Goal: Contribute content: Contribute content

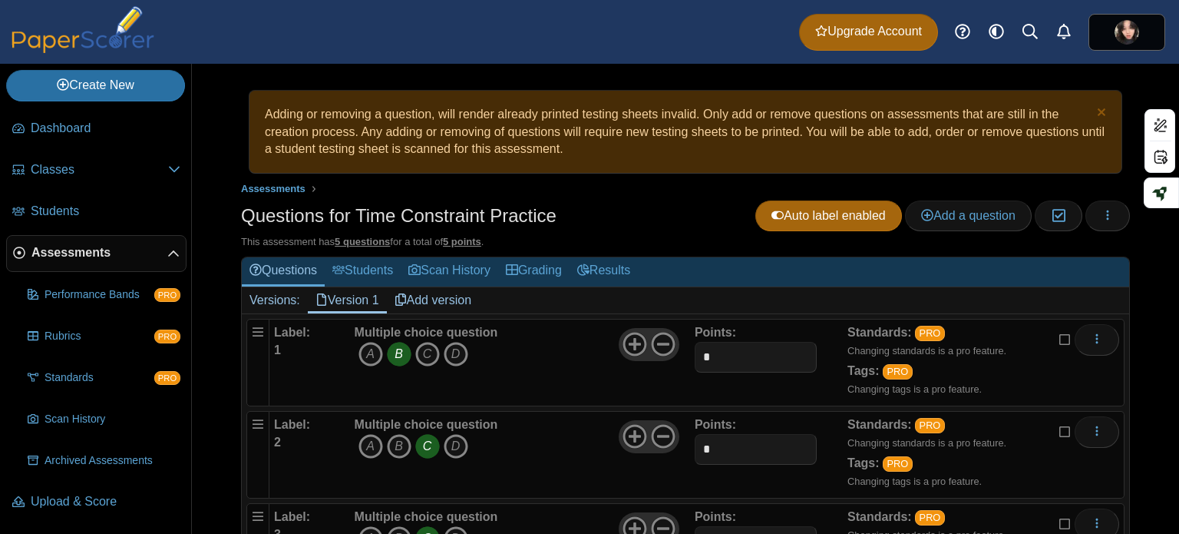
scroll to position [272, 0]
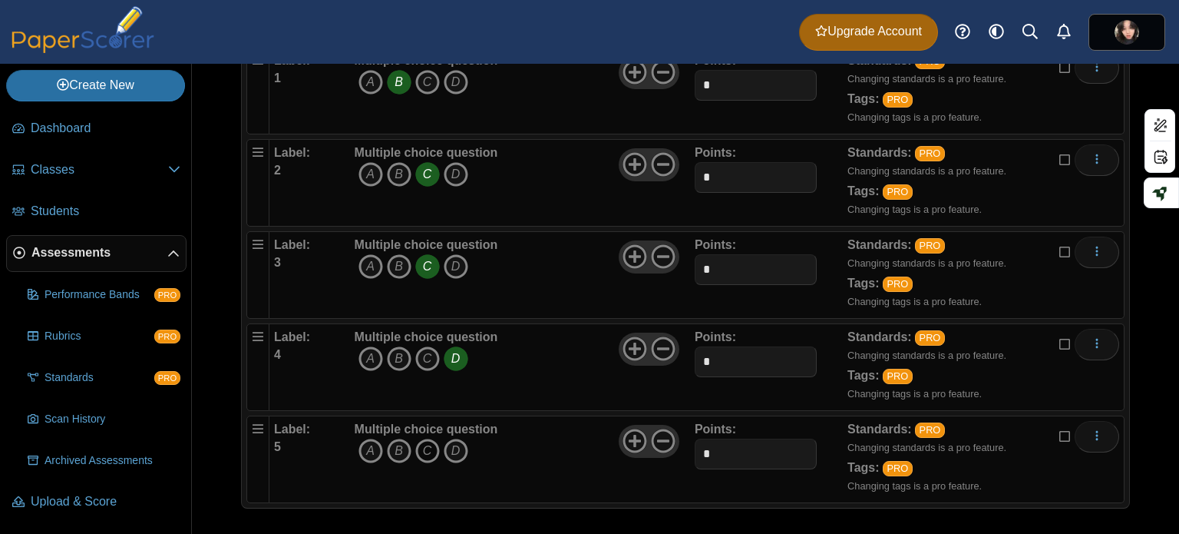
click at [427, 438] on icon "C" at bounding box center [427, 450] width 25 height 25
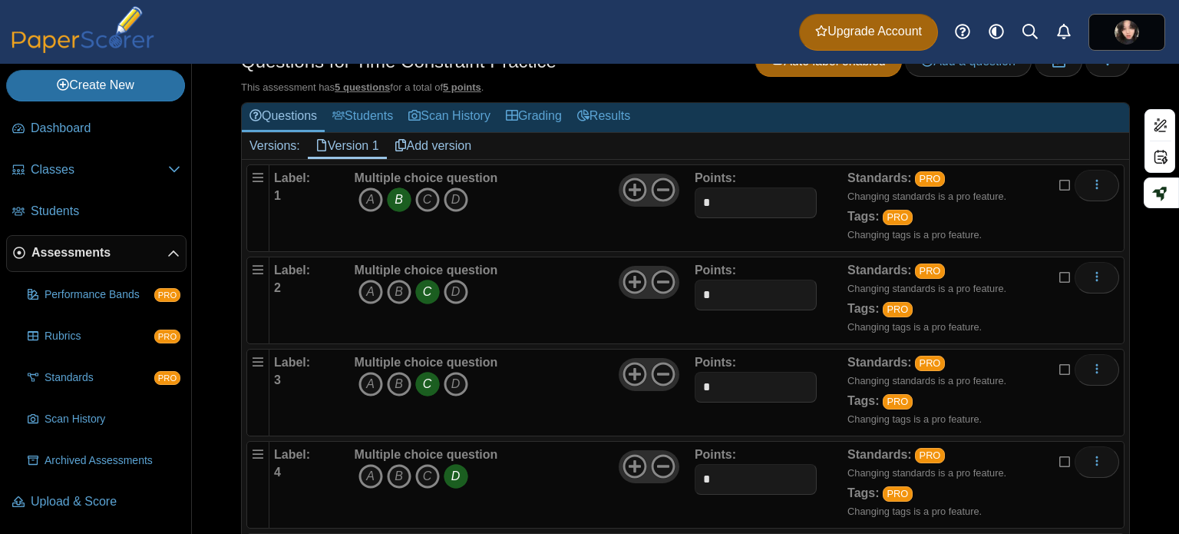
scroll to position [118, 0]
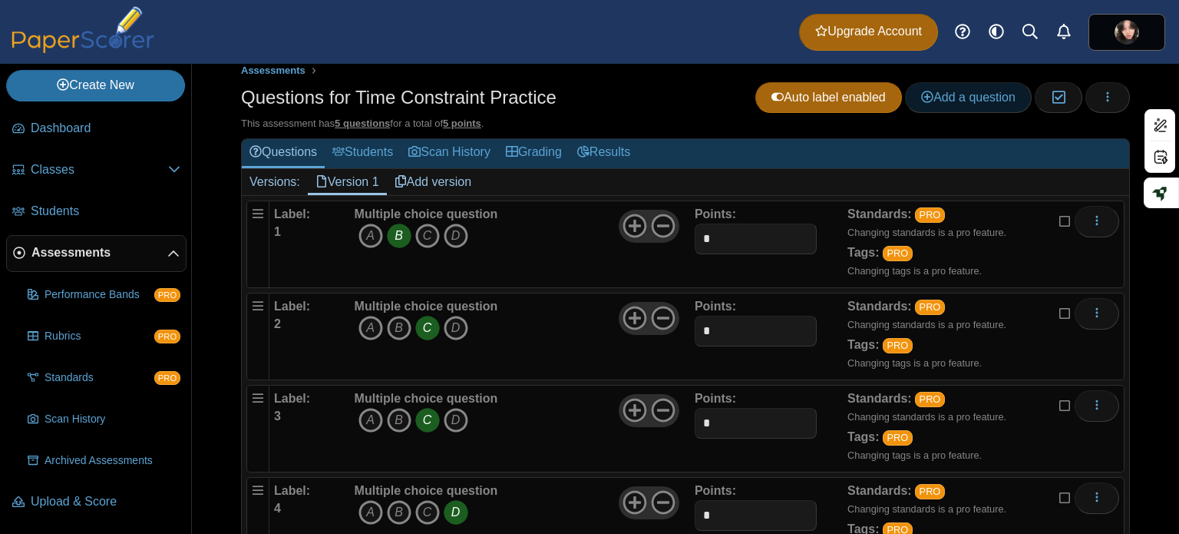
click at [940, 101] on span "Add a question" at bounding box center [968, 97] width 94 height 13
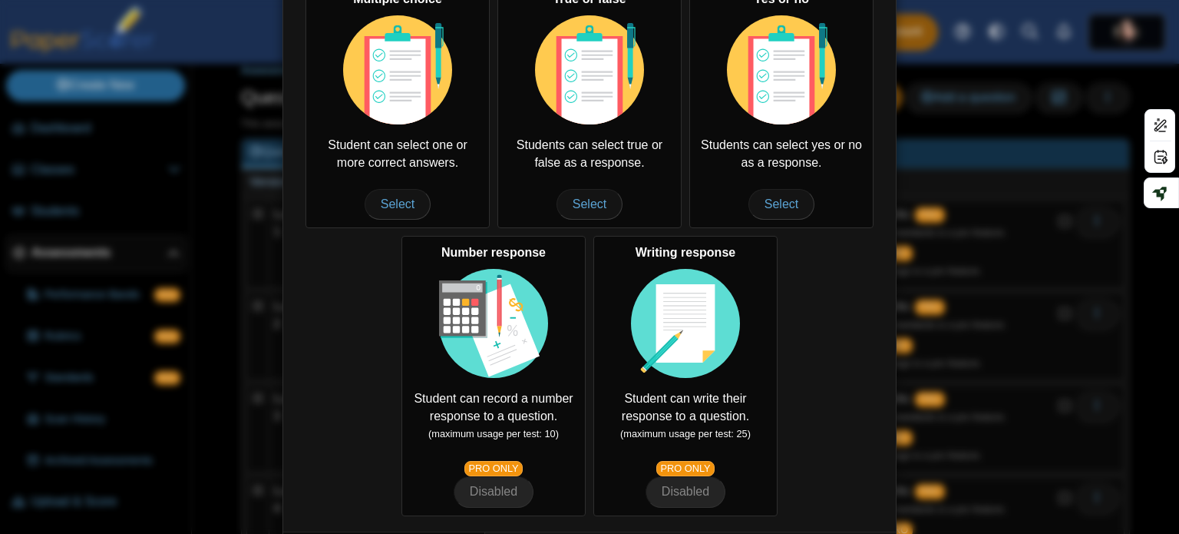
scroll to position [322, 0]
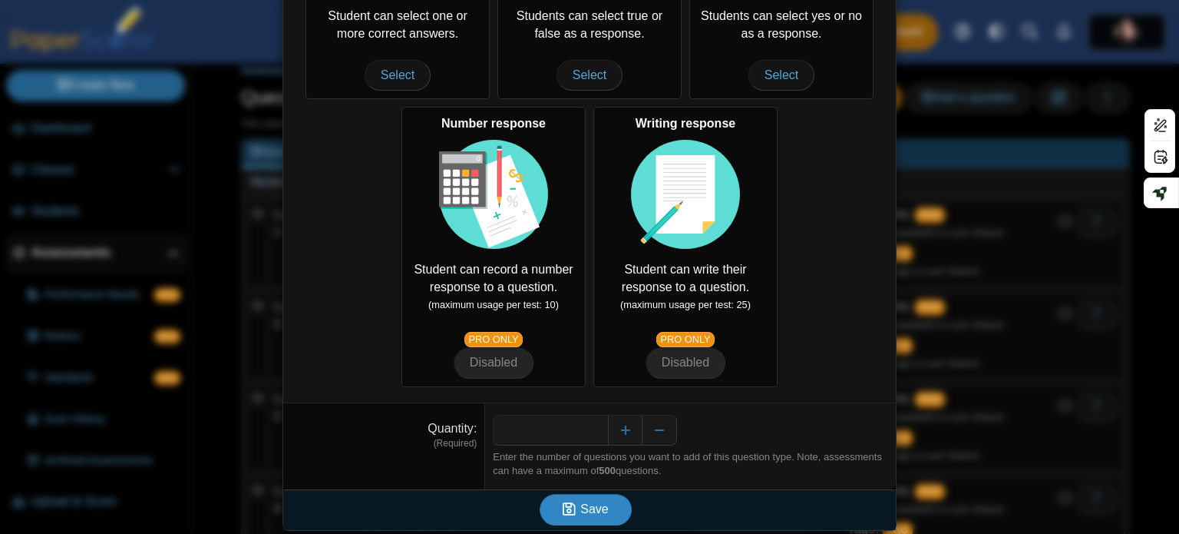
click at [594, 509] on span "Save" at bounding box center [594, 508] width 28 height 13
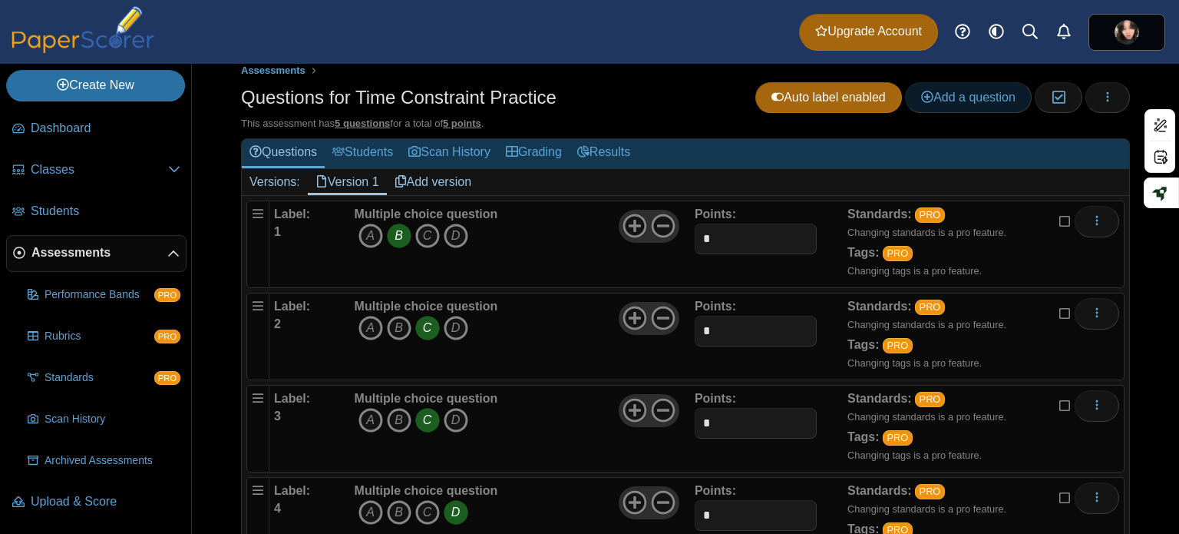
click at [929, 91] on span "Add a question" at bounding box center [968, 97] width 94 height 13
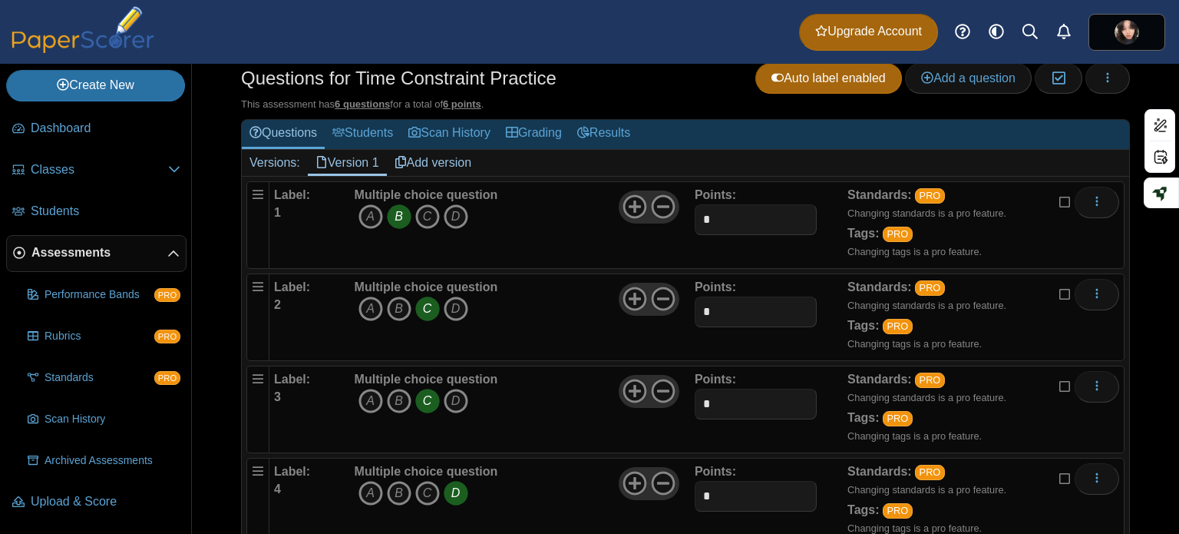
scroll to position [134, 0]
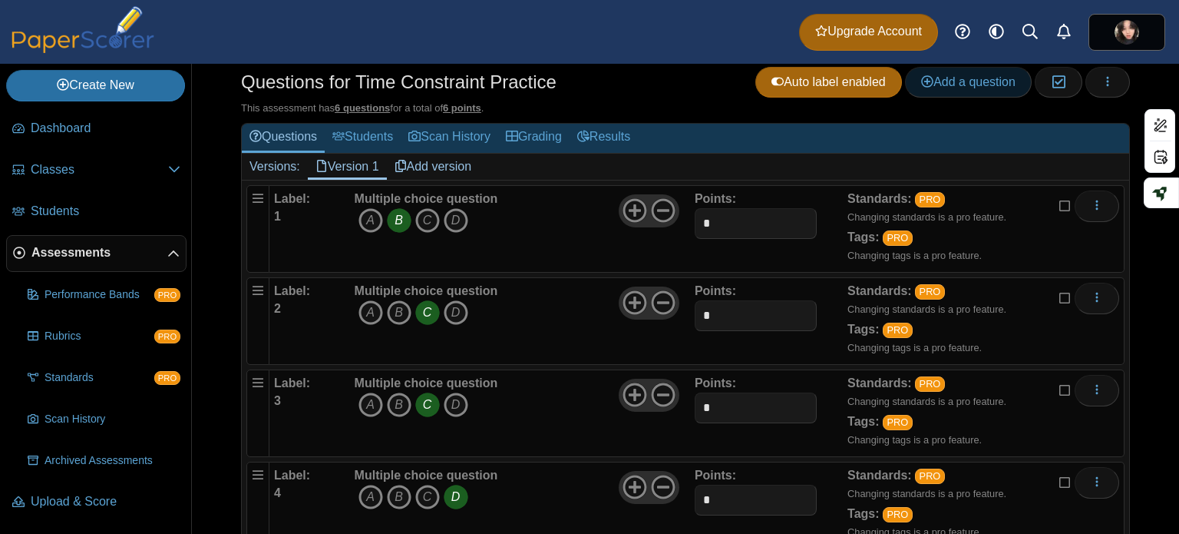
click at [944, 88] on span "Add a question" at bounding box center [968, 81] width 94 height 13
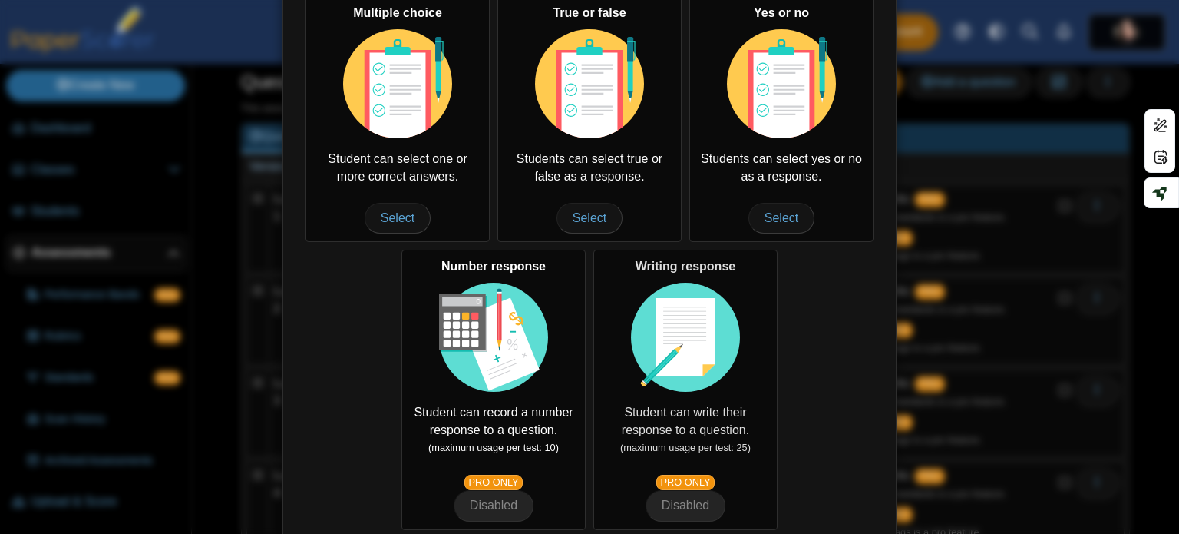
scroll to position [307, 0]
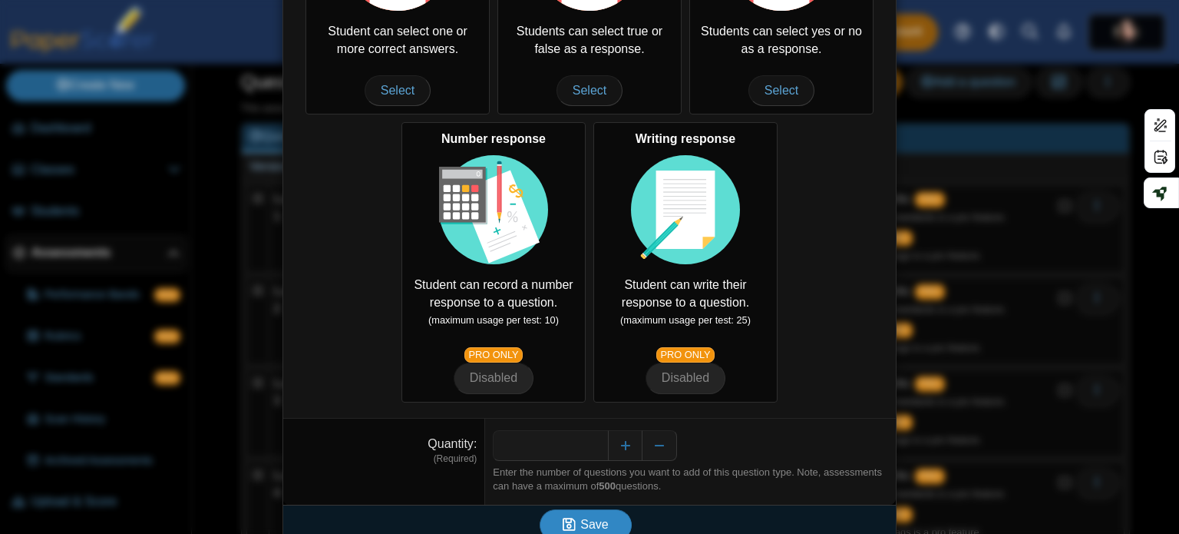
click at [596, 517] on span "Save" at bounding box center [594, 523] width 28 height 13
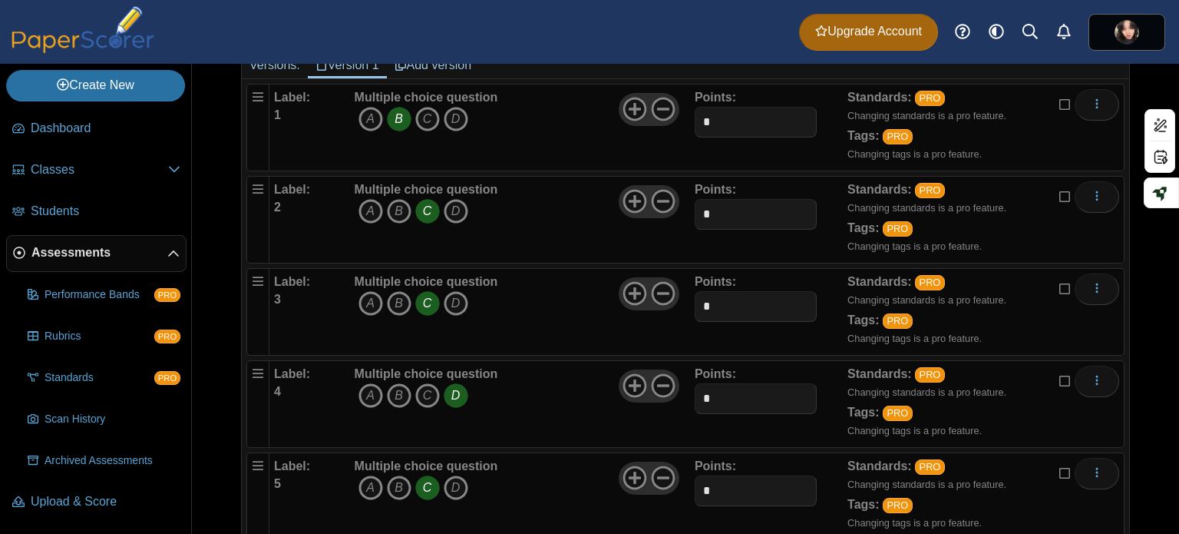
scroll to position [364, 0]
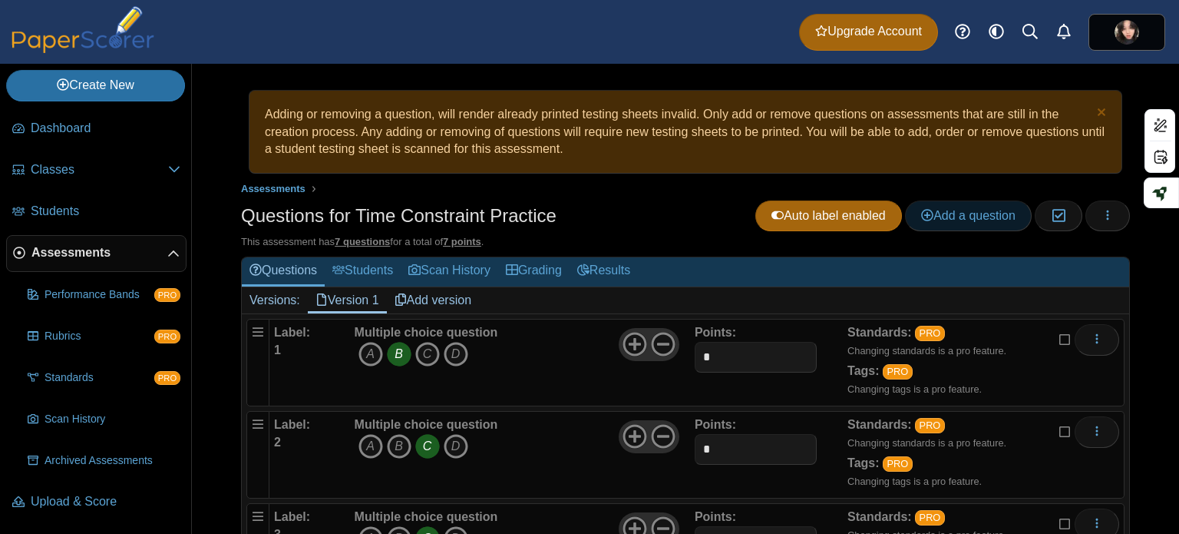
click at [933, 214] on span "Add a question" at bounding box center [968, 215] width 94 height 13
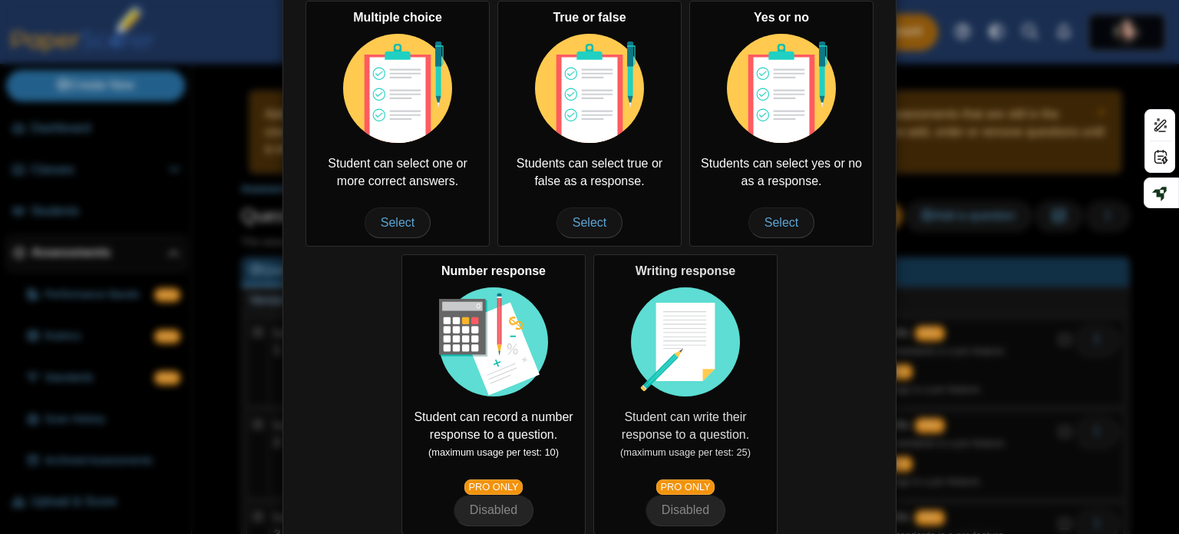
scroll to position [322, 0]
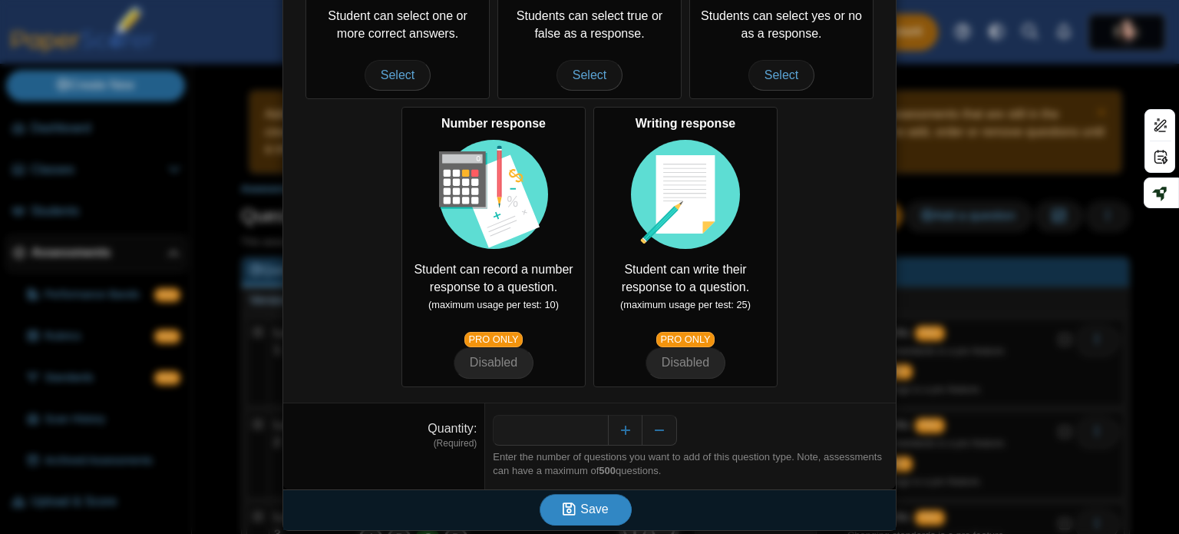
click at [605, 503] on button "Save" at bounding box center [586, 509] width 92 height 31
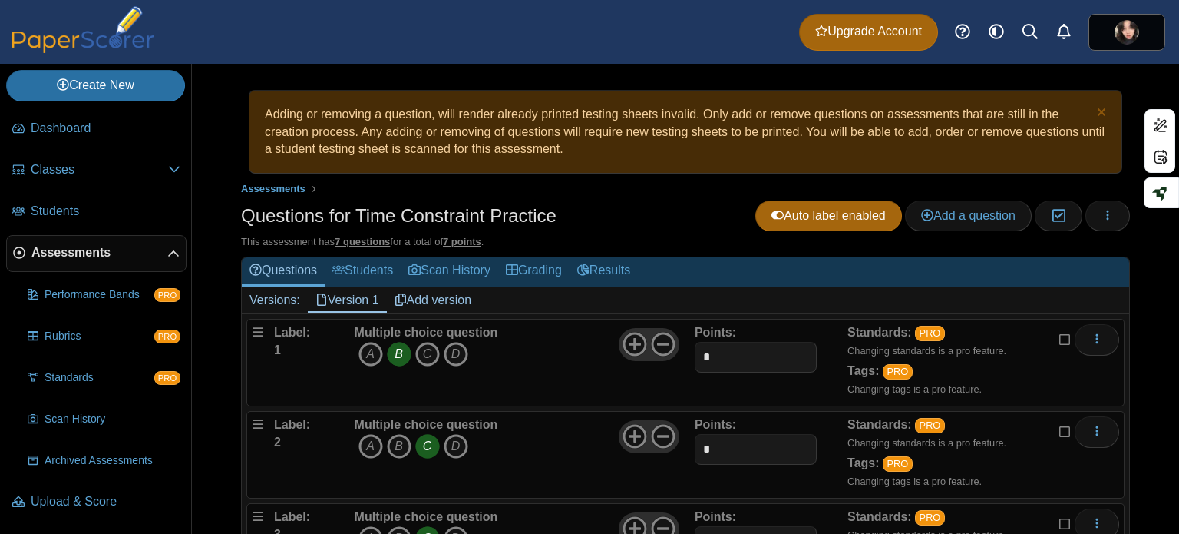
scroll to position [52, 0]
click at [918, 205] on link "Add a question" at bounding box center [968, 215] width 127 height 31
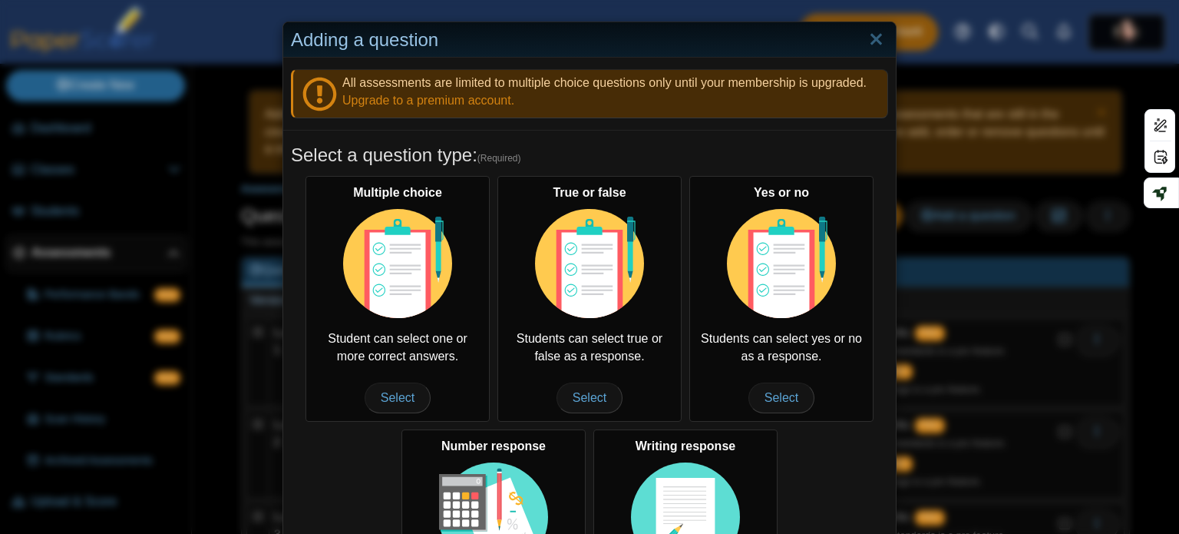
scroll to position [322, 0]
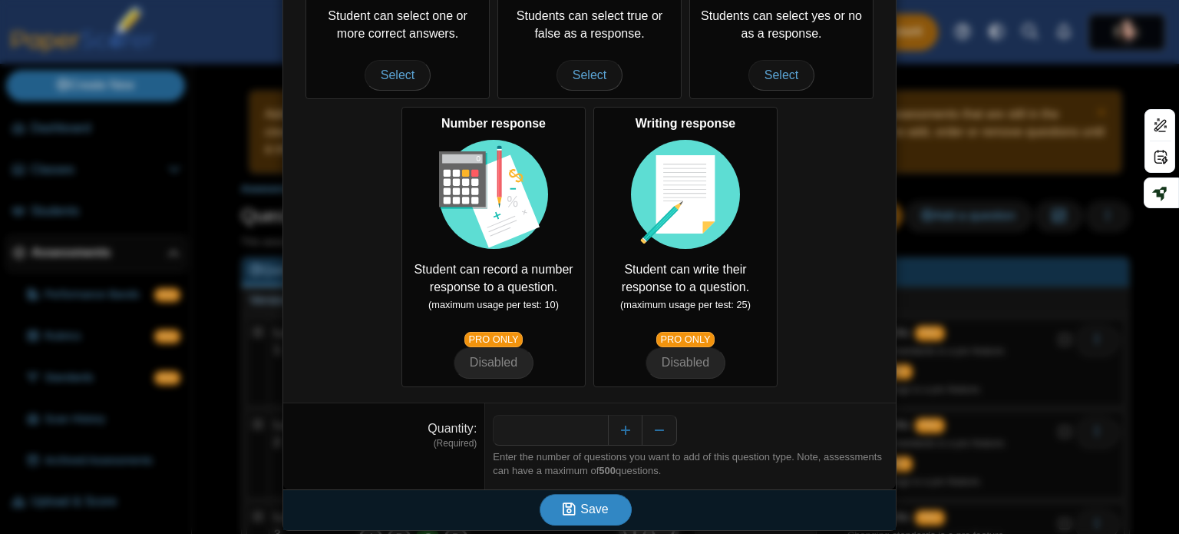
click at [587, 494] on button "Save" at bounding box center [586, 509] width 92 height 31
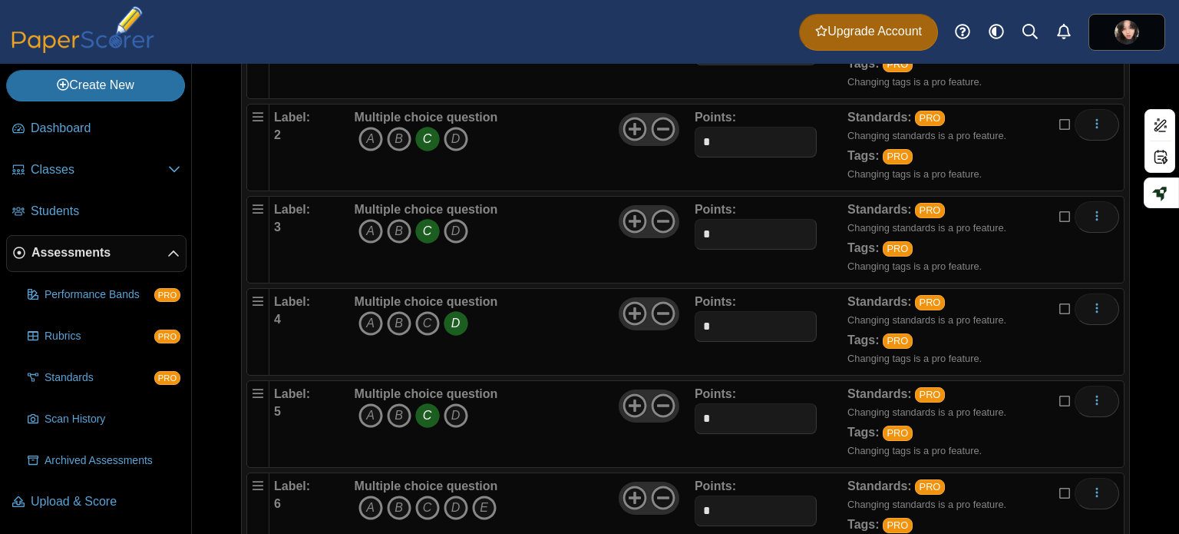
scroll to position [496, 0]
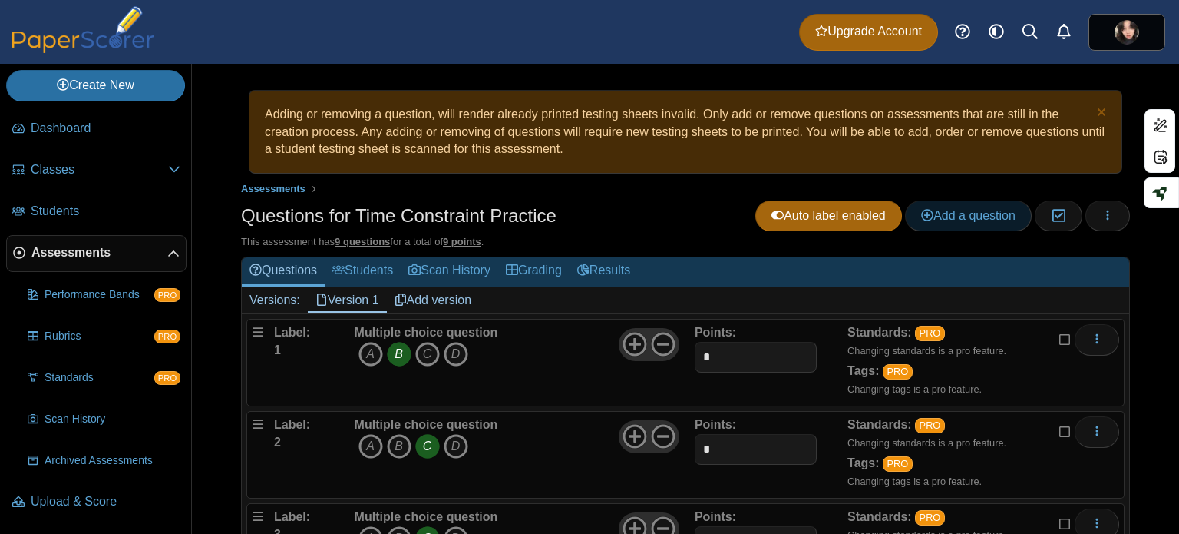
click at [967, 228] on link "Add a question" at bounding box center [968, 215] width 127 height 31
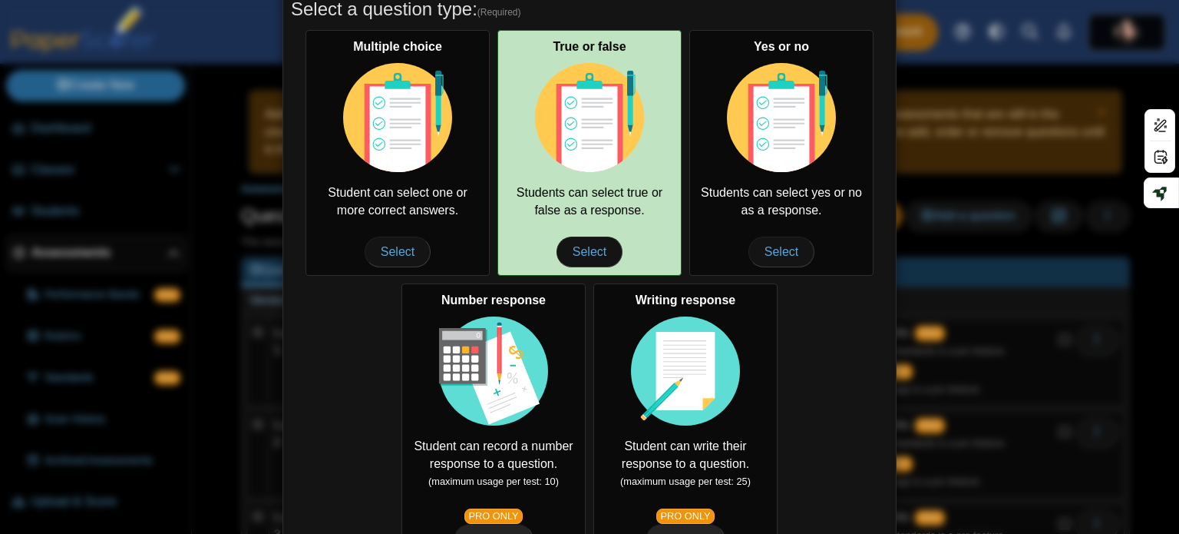
scroll to position [322, 0]
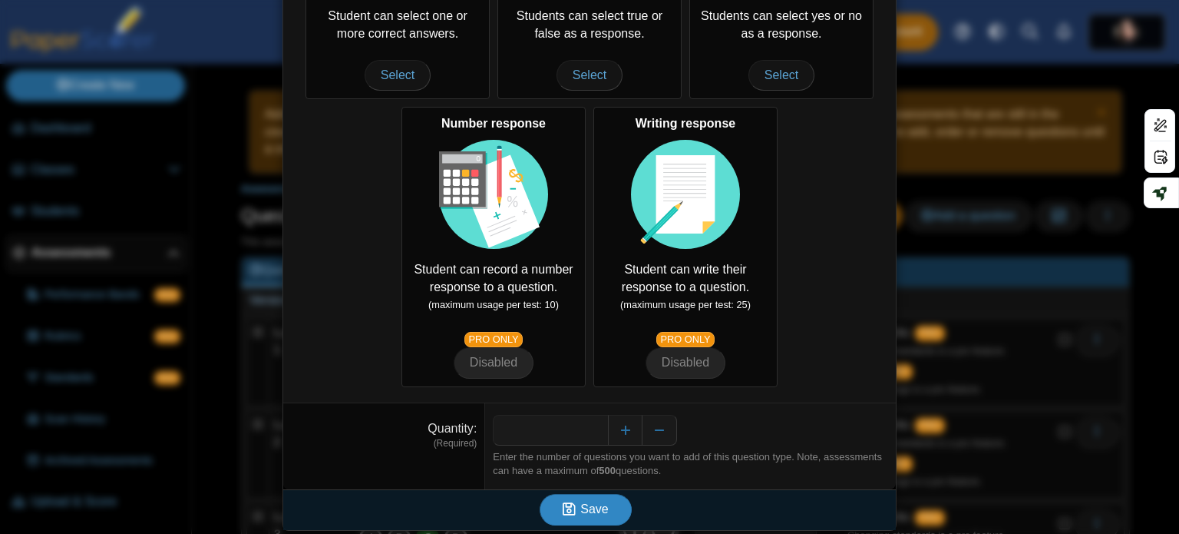
click at [600, 502] on span "Save" at bounding box center [594, 508] width 28 height 13
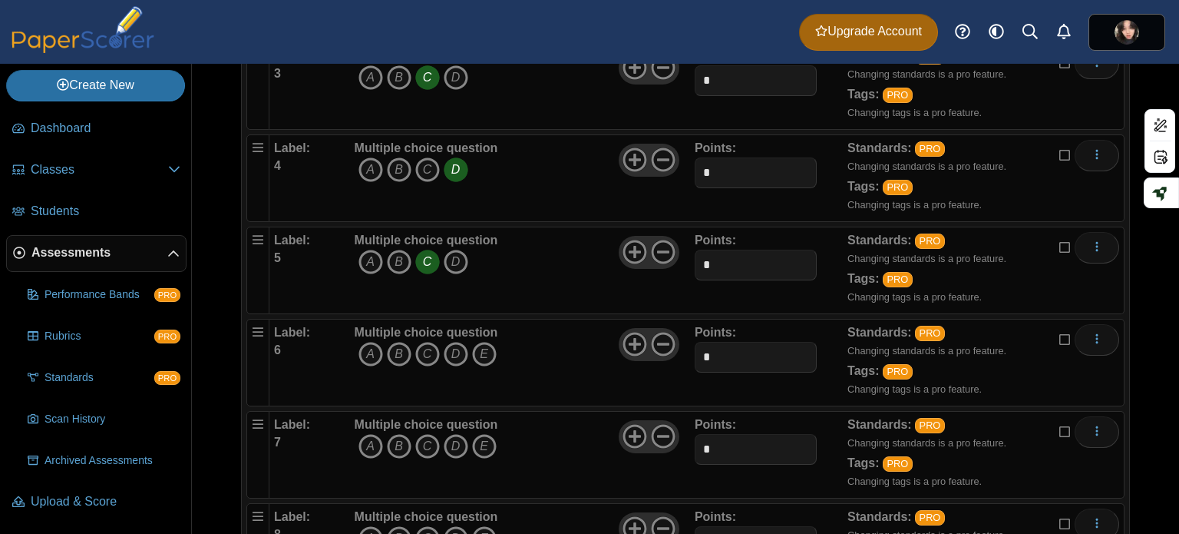
scroll to position [639, 0]
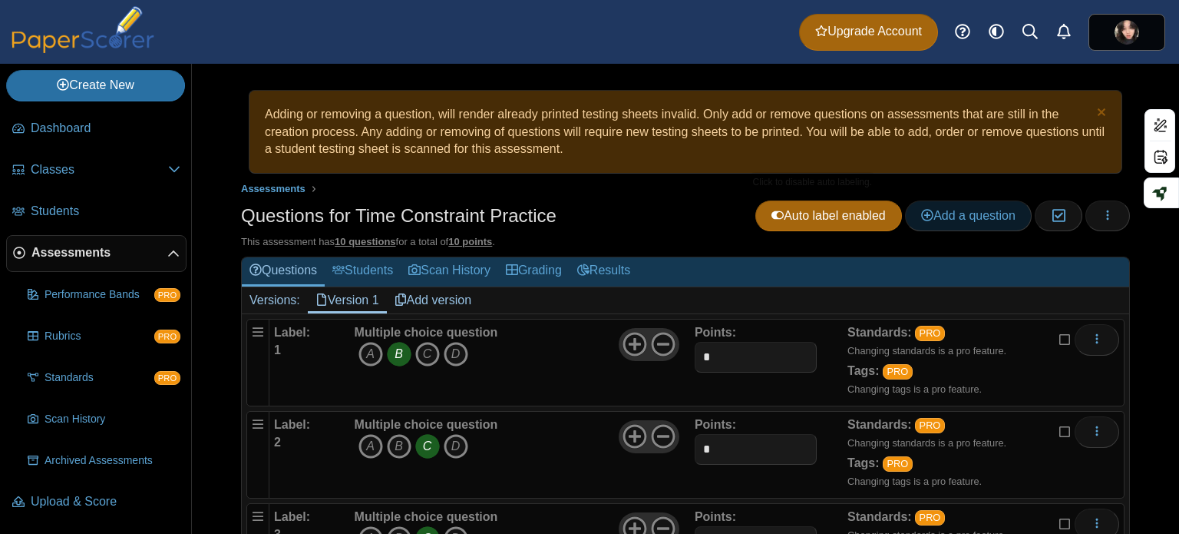
click at [921, 209] on span "Add a question" at bounding box center [968, 215] width 94 height 13
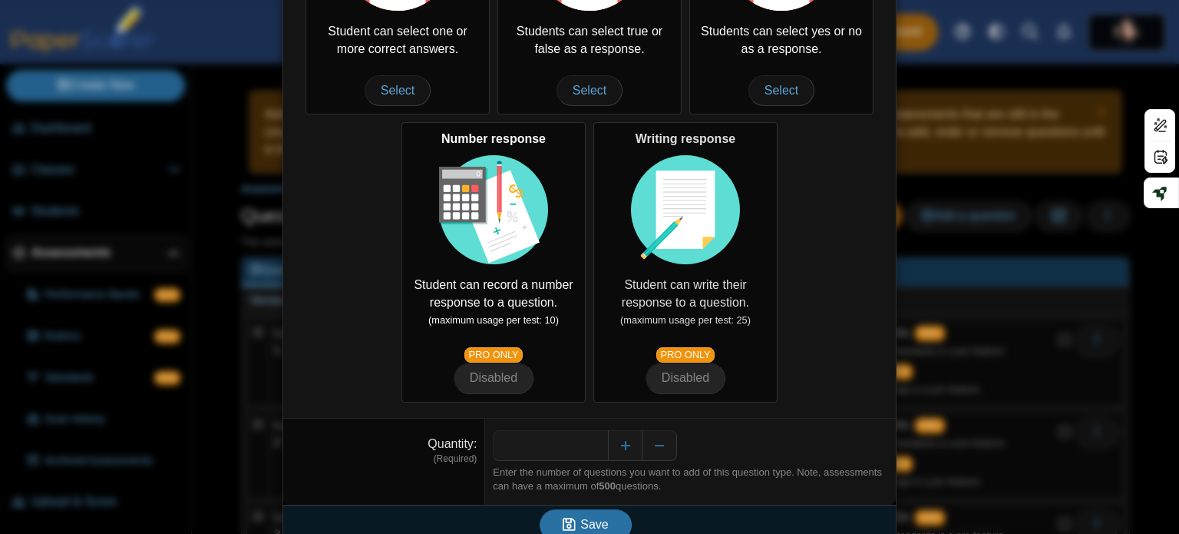
scroll to position [322, 0]
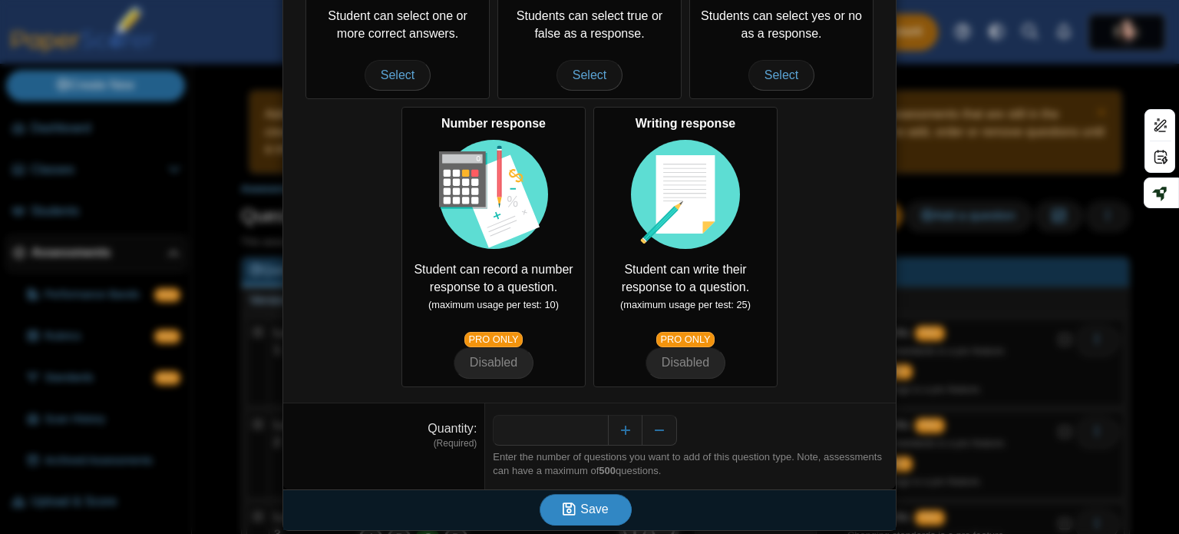
click at [606, 494] on button "Save" at bounding box center [586, 509] width 92 height 31
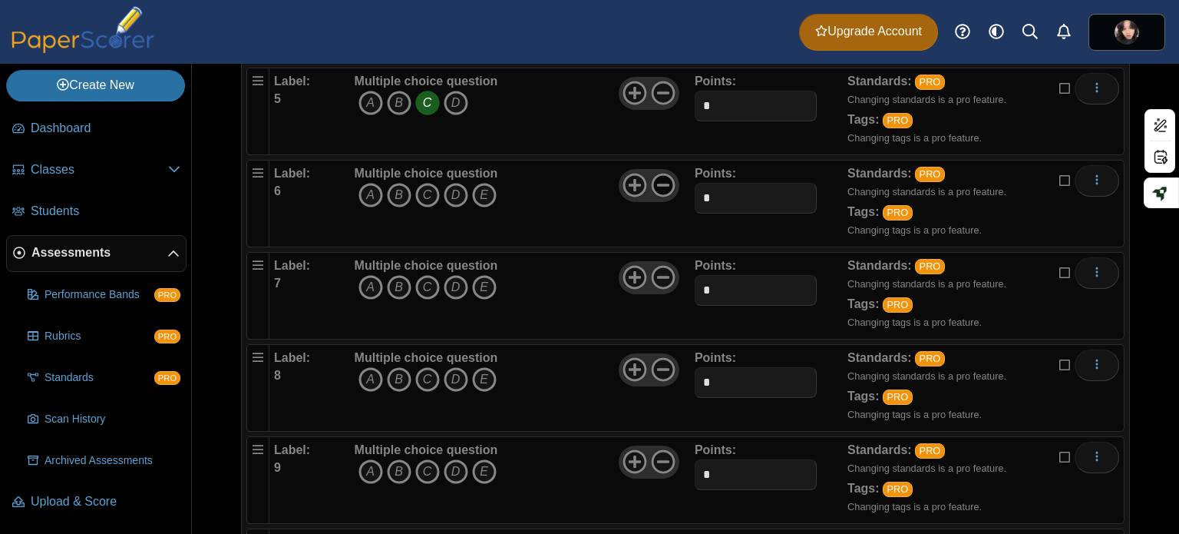
scroll to position [593, 0]
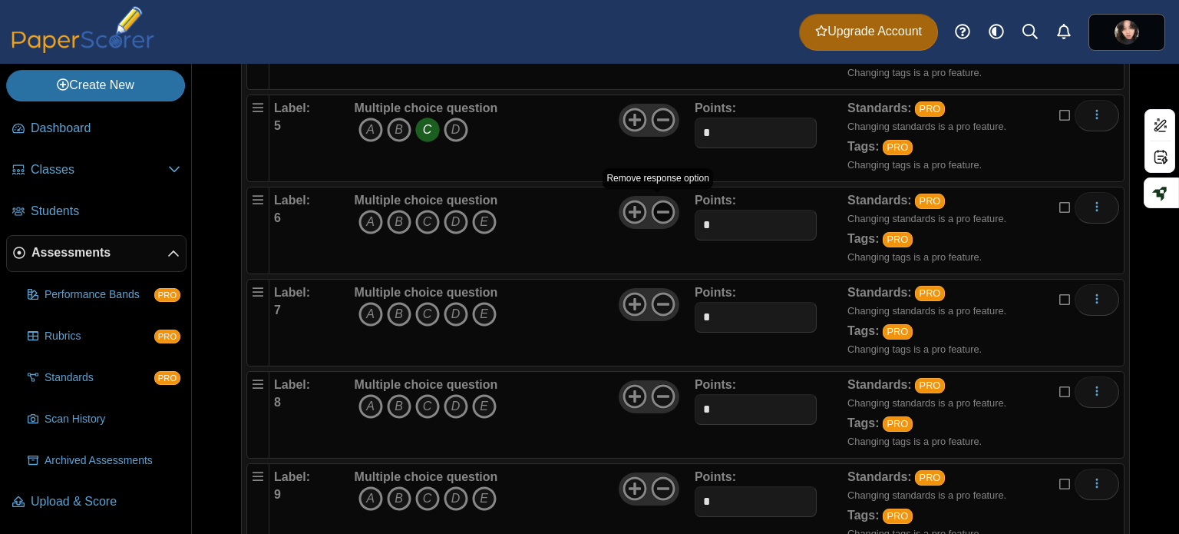
click at [665, 207] on icon at bounding box center [663, 212] width 25 height 25
click at [659, 301] on icon at bounding box center [663, 304] width 25 height 25
click at [660, 389] on use at bounding box center [663, 397] width 24 height 24
click at [666, 484] on icon at bounding box center [663, 488] width 25 height 25
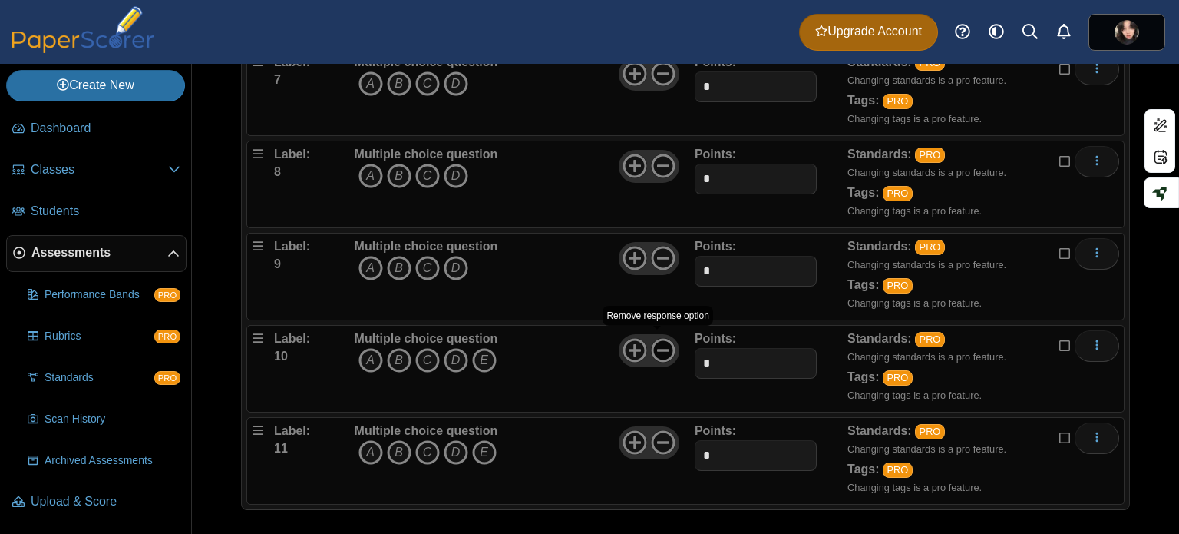
click at [660, 342] on icon at bounding box center [663, 350] width 25 height 25
click at [657, 434] on icon at bounding box center [663, 442] width 25 height 25
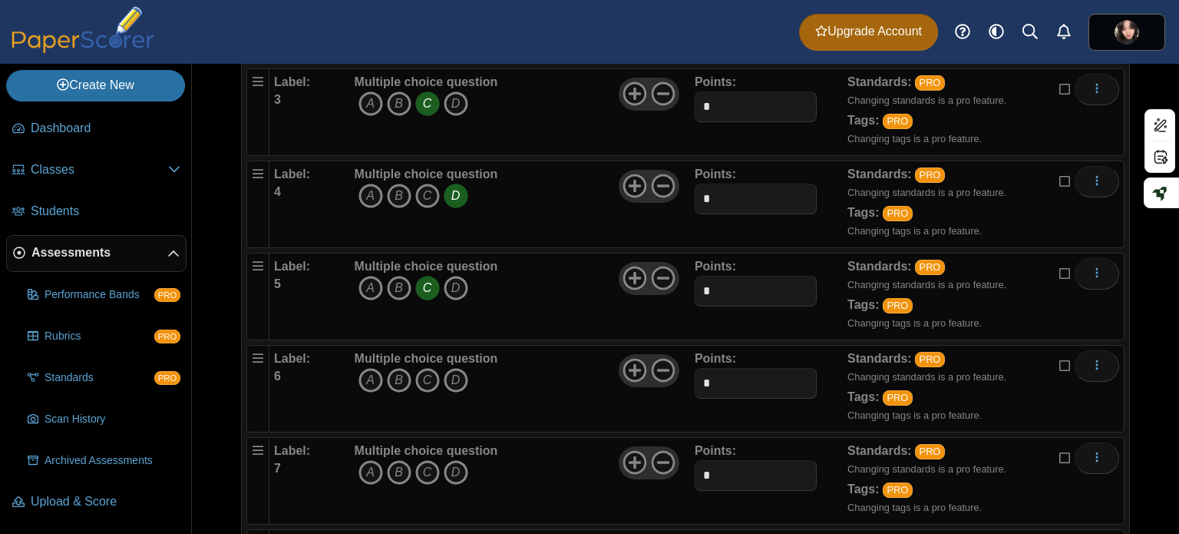
scroll to position [461, 0]
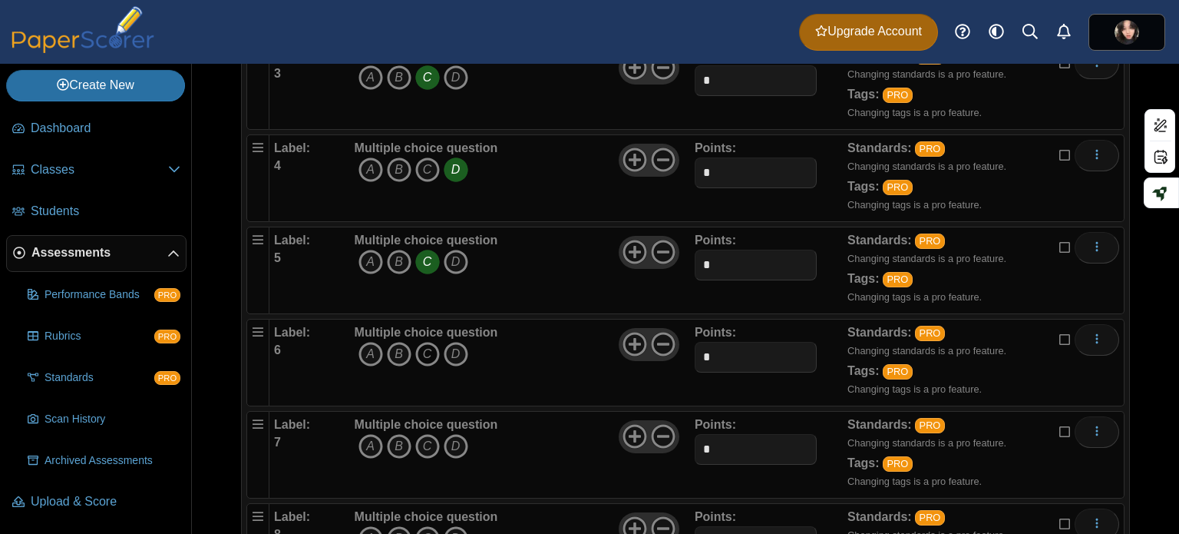
click at [424, 349] on icon "C" at bounding box center [427, 354] width 25 height 25
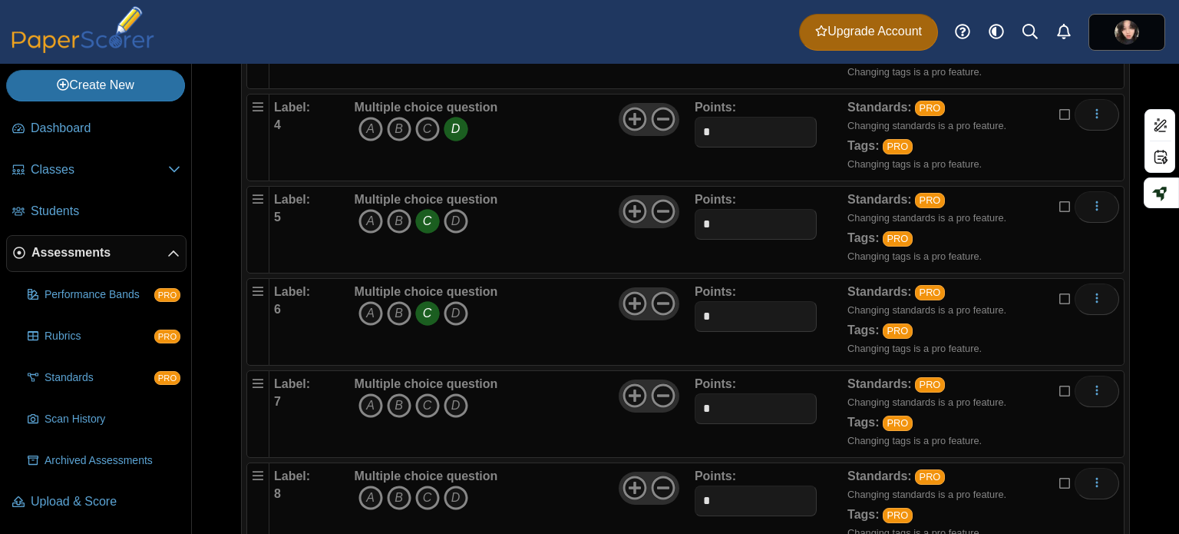
scroll to position [537, 0]
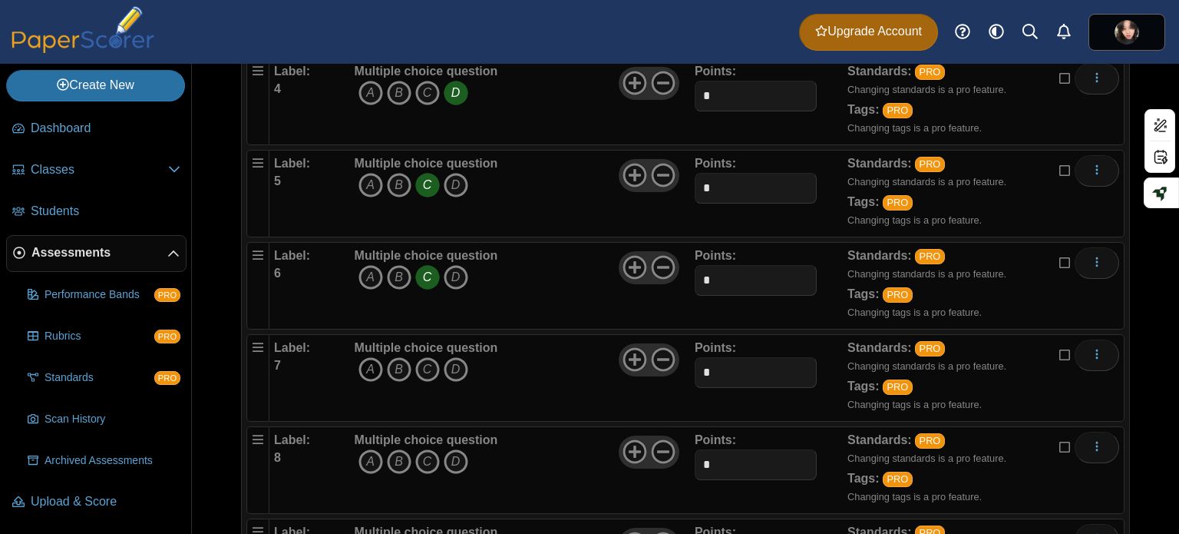
click at [362, 360] on icon "A" at bounding box center [371, 369] width 25 height 25
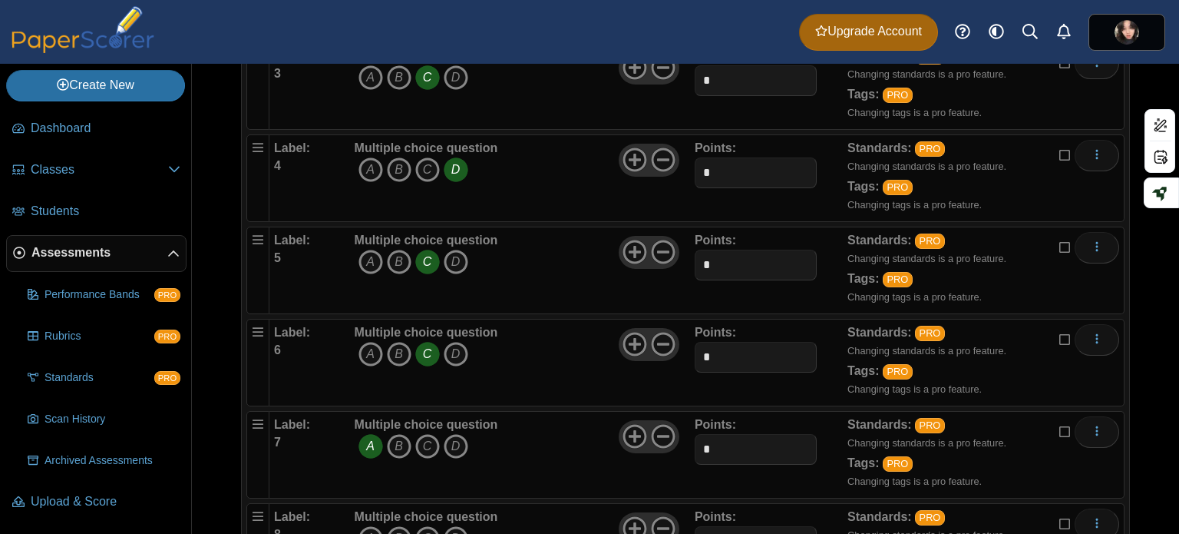
scroll to position [768, 0]
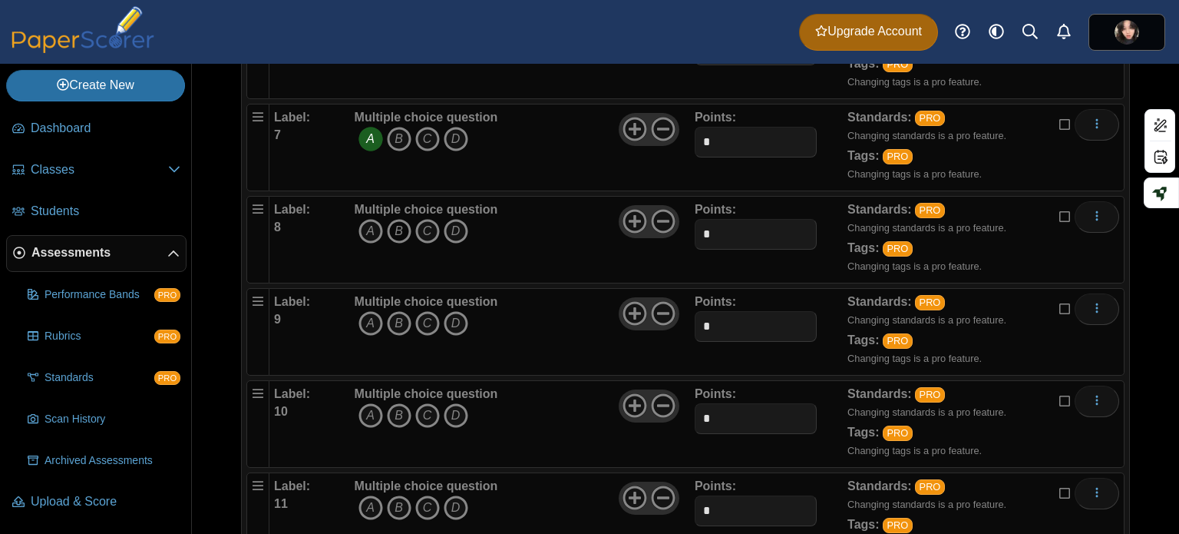
click at [396, 228] on icon "B" at bounding box center [399, 231] width 25 height 25
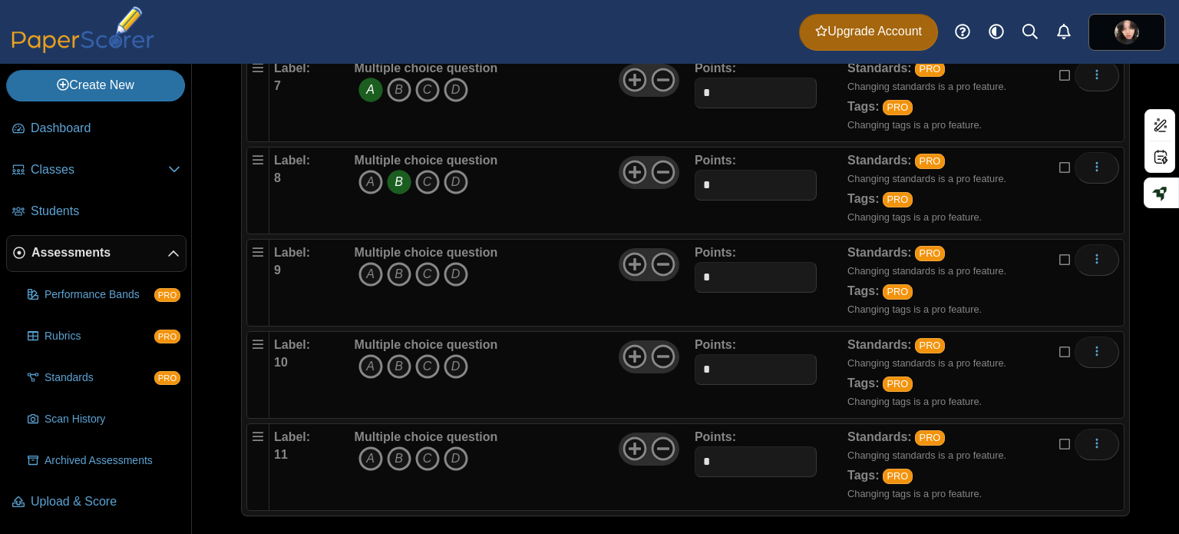
scroll to position [823, 0]
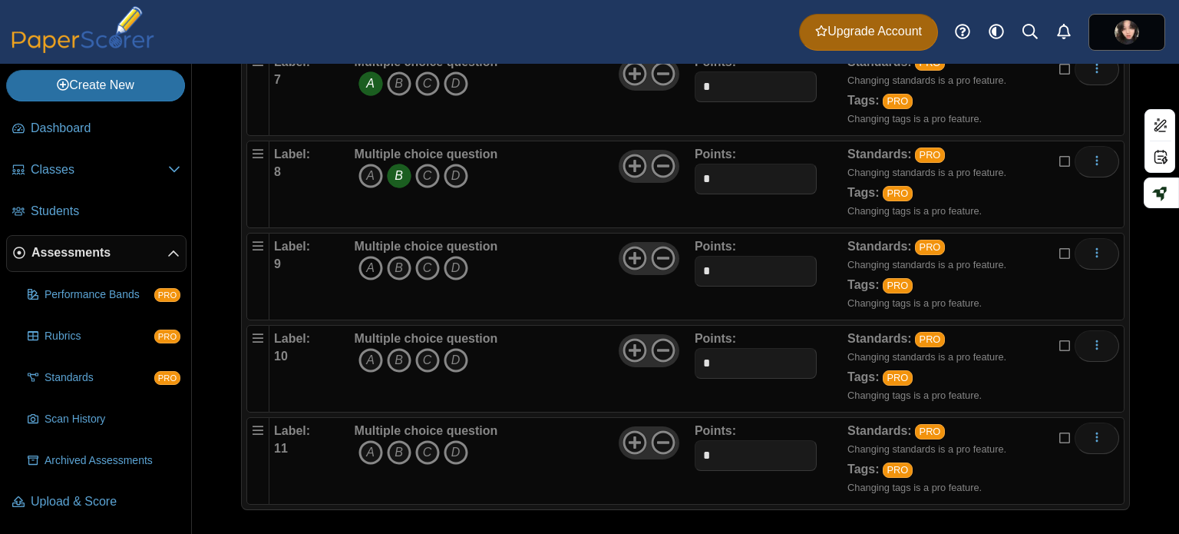
click at [365, 266] on icon "A" at bounding box center [371, 268] width 25 height 25
click at [368, 356] on icon "A" at bounding box center [371, 360] width 25 height 25
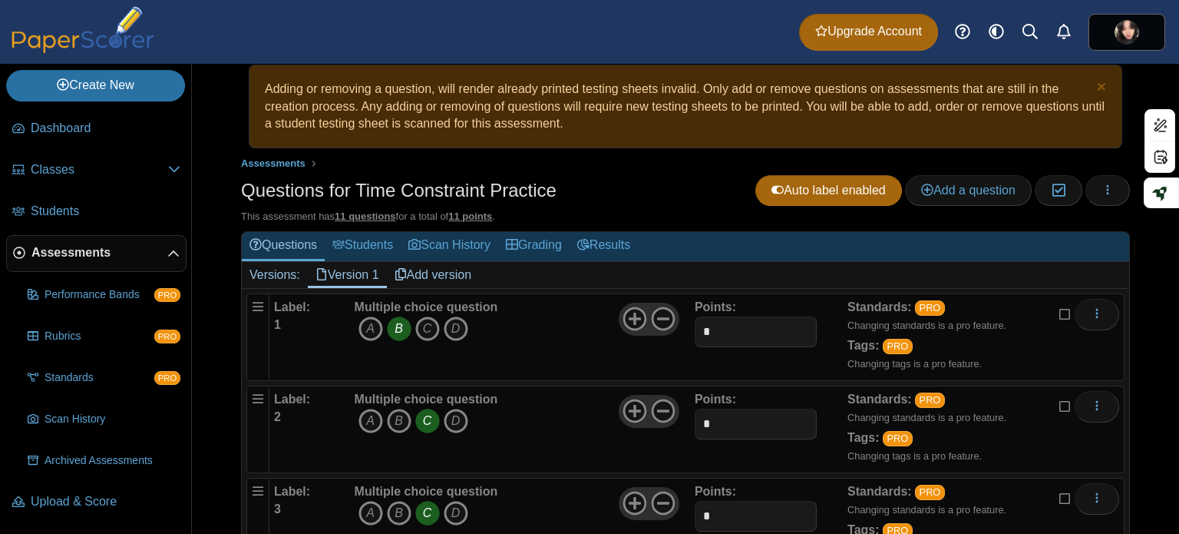
scroll to position [0, 0]
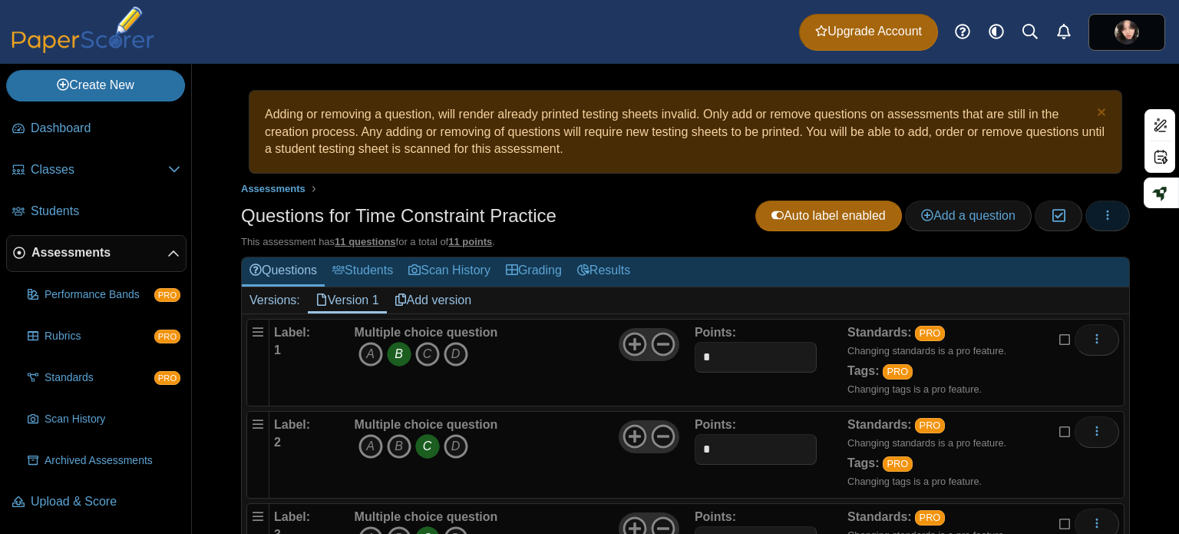
click at [1110, 220] on button "button" at bounding box center [1108, 215] width 45 height 31
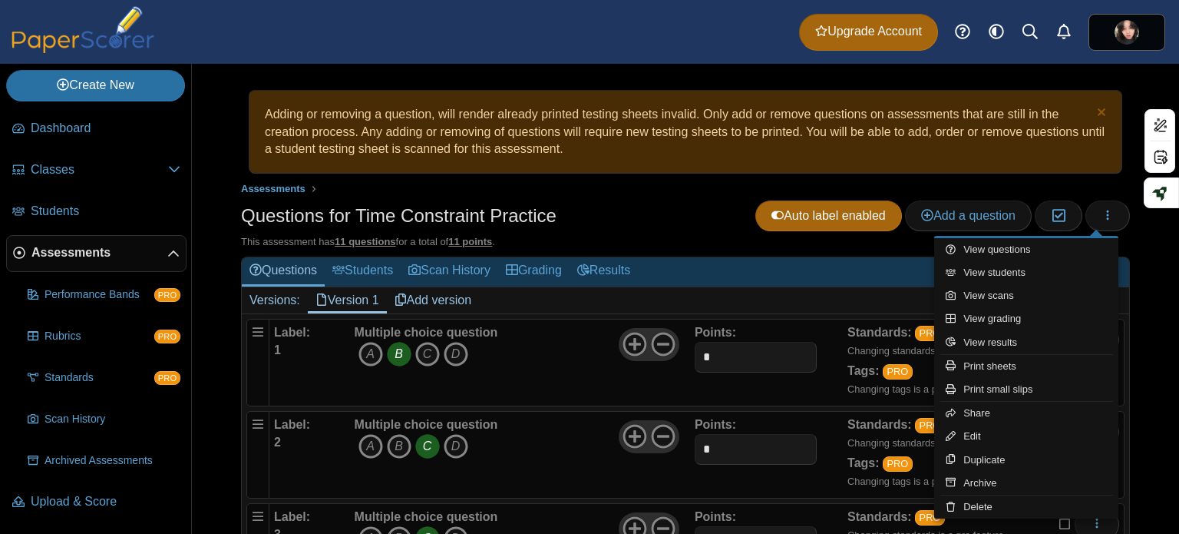
click at [686, 226] on div "Questions for Time Constraint Practice Auto label enabled Add a question Modera…" at bounding box center [685, 217] width 889 height 35
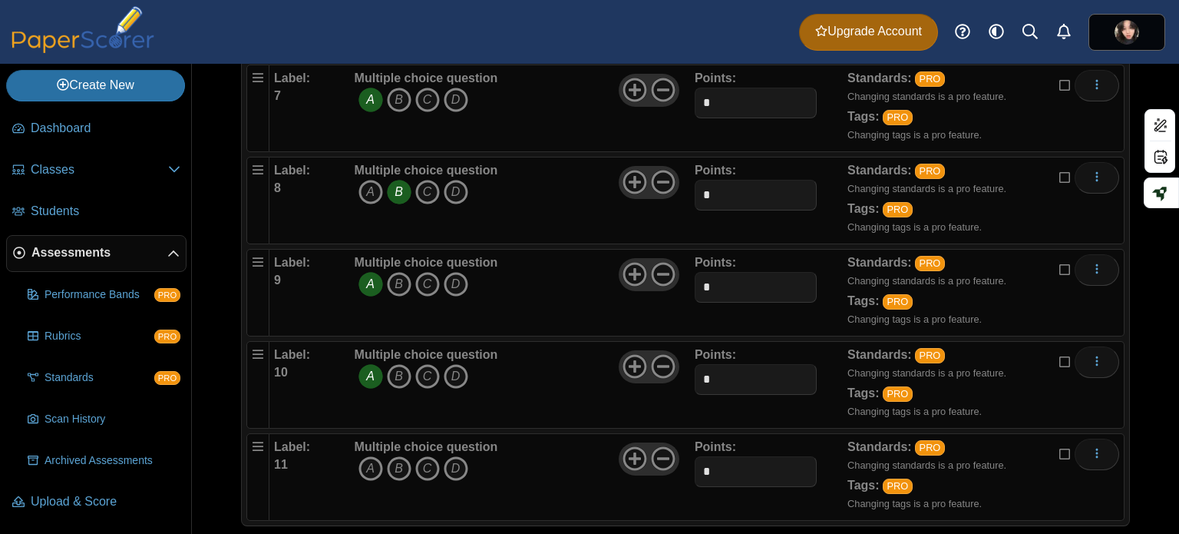
scroll to position [823, 0]
